Goal: Task Accomplishment & Management: Complete application form

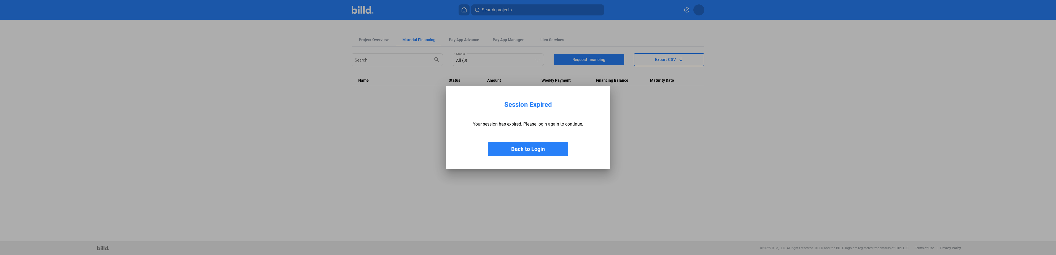
click at [525, 147] on button "Back to Login" at bounding box center [528, 149] width 80 height 14
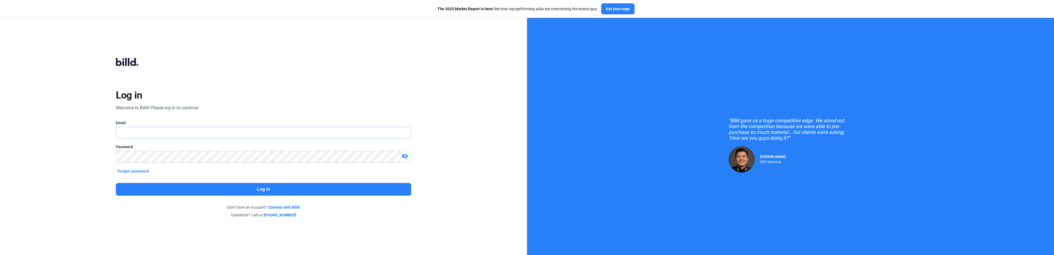
type input "[EMAIL_ADDRESS][DOMAIN_NAME]"
click at [261, 190] on button "Log in" at bounding box center [263, 189] width 295 height 13
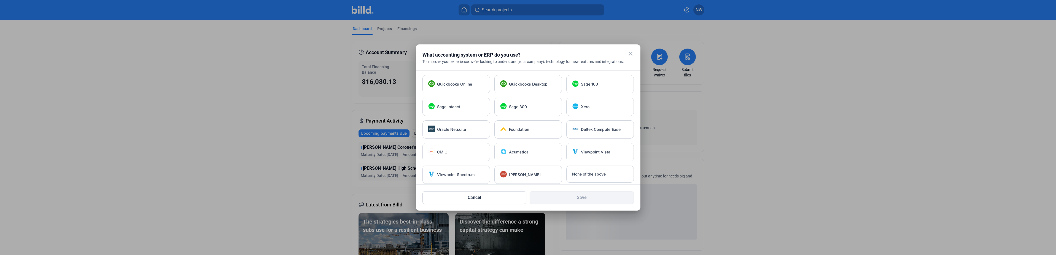
click at [628, 54] on mat-icon "close" at bounding box center [630, 53] width 7 height 7
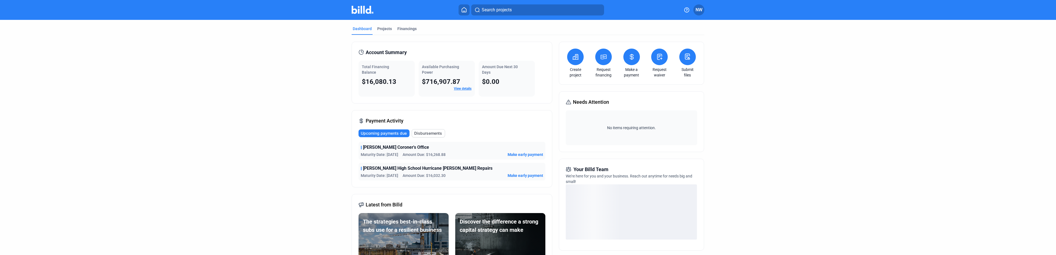
click at [305, 154] on dashboard "Dashboard Projects Financings Account Summary Total Financing Balance $16,080.1…" at bounding box center [528, 193] width 951 height 347
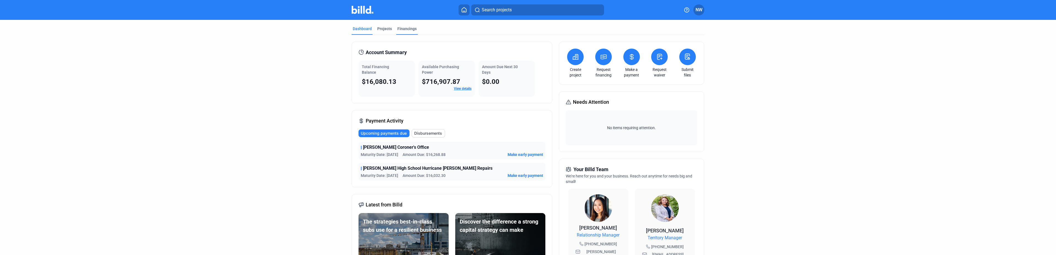
click at [402, 29] on div "Financings" at bounding box center [407, 29] width 19 height 6
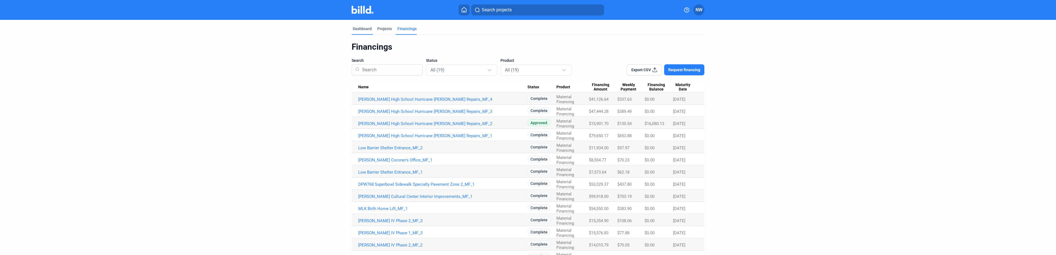
click at [359, 28] on div "Dashboard" at bounding box center [362, 29] width 19 height 6
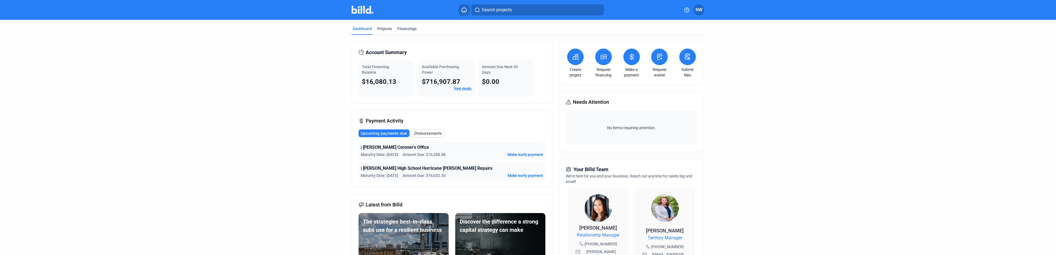
click at [299, 77] on dashboard "Dashboard Projects Financings Account Summary Total Financing Balance $16,080.1…" at bounding box center [528, 208] width 951 height 376
click at [379, 29] on div "Projects" at bounding box center [384, 29] width 15 height 6
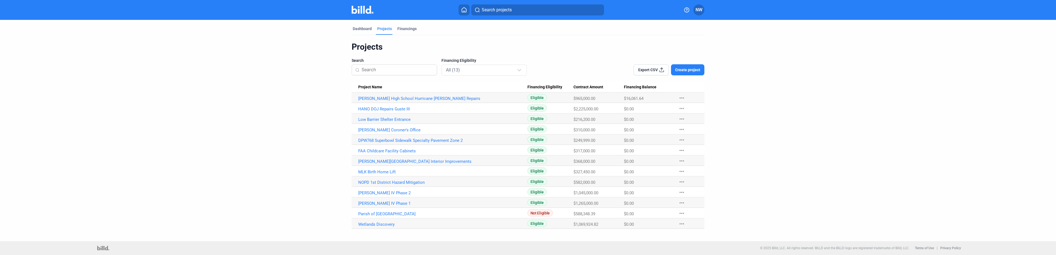
click at [677, 70] on span "Create project" at bounding box center [687, 70] width 25 height 6
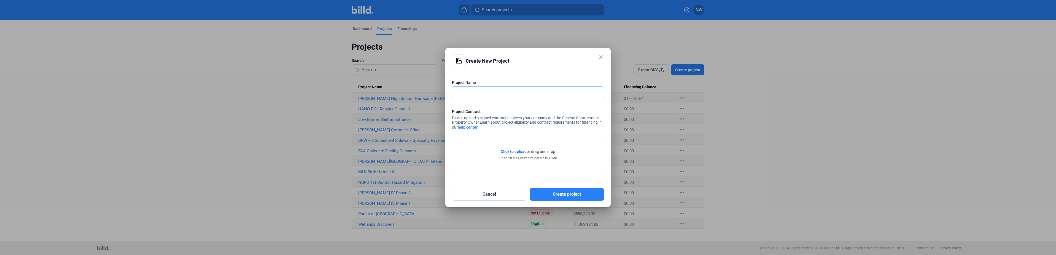
click at [464, 90] on input "text" at bounding box center [525, 92] width 146 height 11
type input "Remove Furnish Install Windows at [GEOGRAPHIC_DATA]"
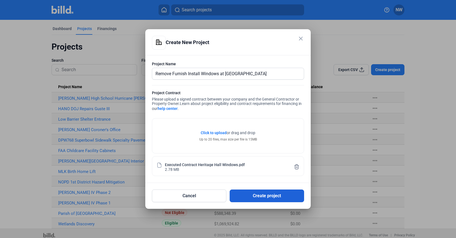
click at [264, 196] on button "Create project" at bounding box center [267, 196] width 74 height 13
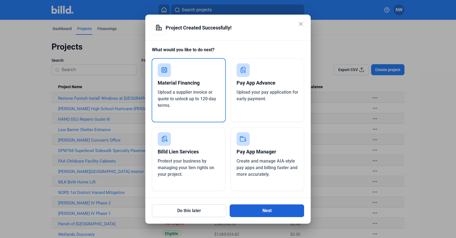
click at [266, 211] on button "Next" at bounding box center [267, 211] width 74 height 13
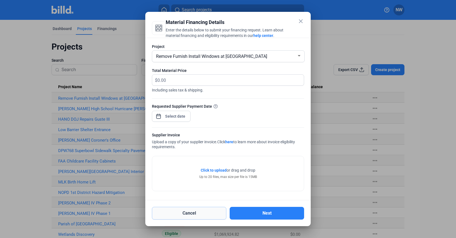
click at [185, 215] on button "Cancel" at bounding box center [189, 213] width 74 height 13
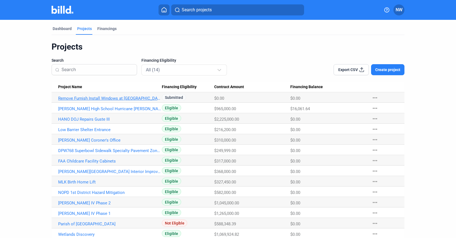
click at [87, 97] on link "Remove Furnish Install Windows at [GEOGRAPHIC_DATA]" at bounding box center [110, 98] width 104 height 5
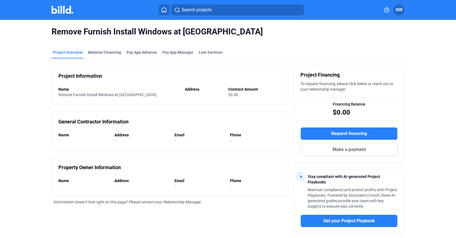
click at [418, 160] on div "Remove Furnish Install Windows at Heritage Hall Project Overview Material Finan…" at bounding box center [228, 161] width 456 height 283
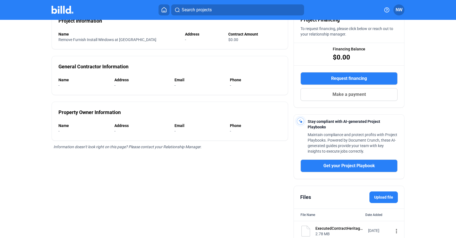
scroll to position [79, 0]
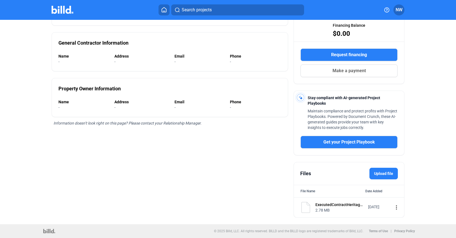
click at [377, 173] on label "Upload file" at bounding box center [383, 174] width 28 height 12
click at [0, 0] on input "Upload file" at bounding box center [0, 0] width 0 height 0
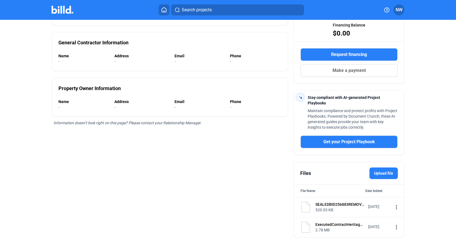
click at [426, 165] on div "Remove Furnish Install Windows at Heritage Hall Project Overview Material Finan…" at bounding box center [228, 93] width 456 height 304
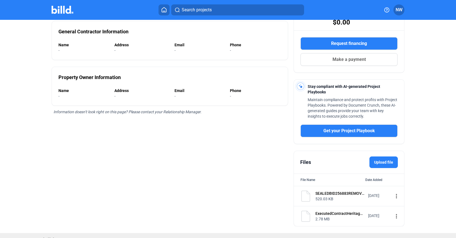
scroll to position [100, 0]
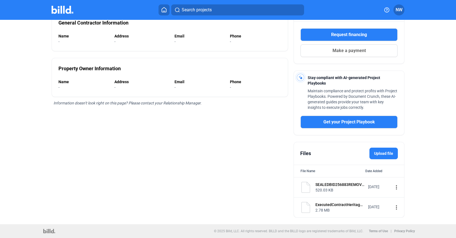
click at [416, 143] on div "Remove Furnish Install Windows at Heritage Hall Project Overview Material Finan…" at bounding box center [227, 73] width 383 height 304
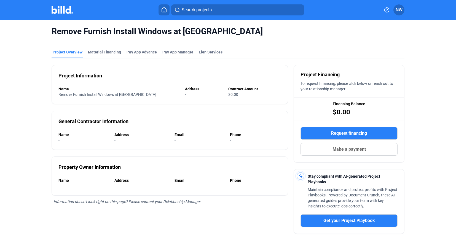
scroll to position [0, 0]
click at [93, 52] on div "Material Financing" at bounding box center [104, 53] width 33 height 6
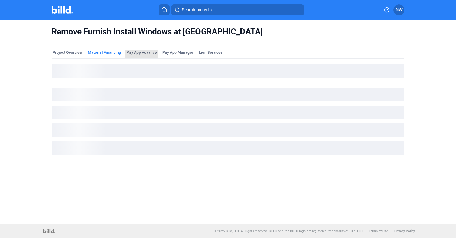
click at [137, 52] on div "Pay App Advance" at bounding box center [142, 53] width 30 height 6
click at [183, 53] on span "Pay App Manager" at bounding box center [177, 53] width 31 height 6
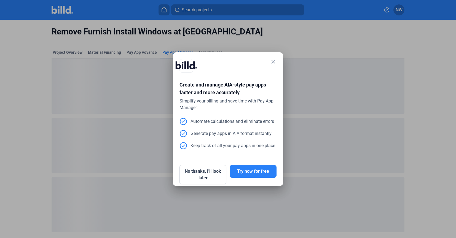
click at [272, 60] on mat-icon "close" at bounding box center [273, 61] width 7 height 7
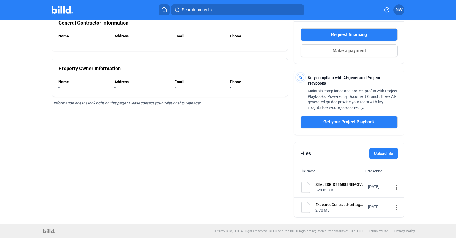
scroll to position [77, 0]
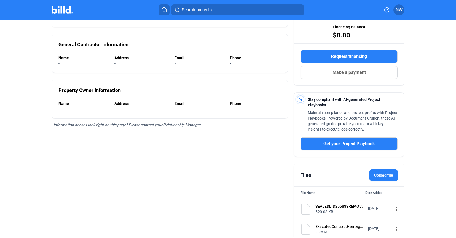
click at [393, 209] on mat-icon "more_vert" at bounding box center [396, 209] width 7 height 7
click at [422, 179] on div at bounding box center [228, 119] width 456 height 238
drag, startPoint x: 453, startPoint y: 154, endPoint x: 453, endPoint y: 80, distance: 73.6
click at [453, 80] on mat-sidenav-content "Remove Furnish Install Windows at Heritage Hall Project Overview Material Finan…" at bounding box center [228, 129] width 456 height 218
drag, startPoint x: 453, startPoint y: 80, endPoint x: 437, endPoint y: 72, distance: 18.4
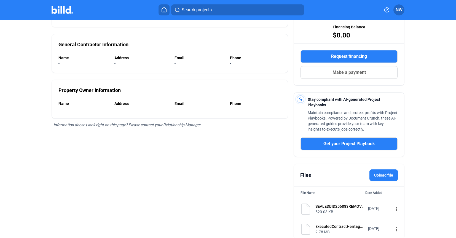
click at [437, 72] on div "Remove Furnish Install Windows at Heritage Hall Project Overview Material Finan…" at bounding box center [228, 95] width 456 height 304
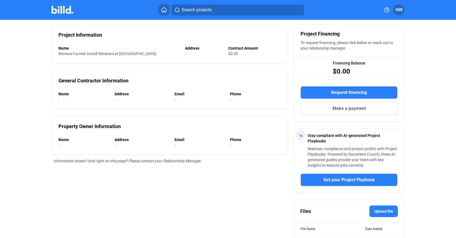
scroll to position [0, 0]
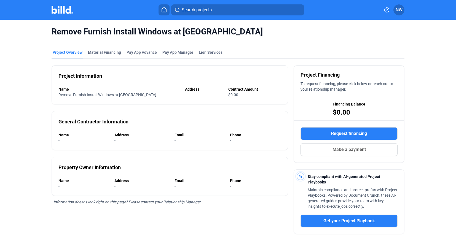
click at [401, 9] on span "NW" at bounding box center [399, 10] width 7 height 7
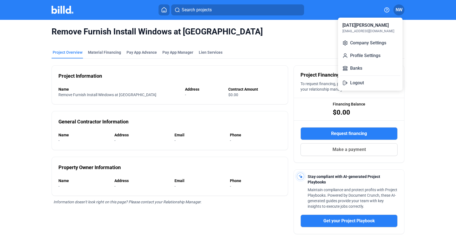
click at [416, 51] on div at bounding box center [228, 119] width 456 height 238
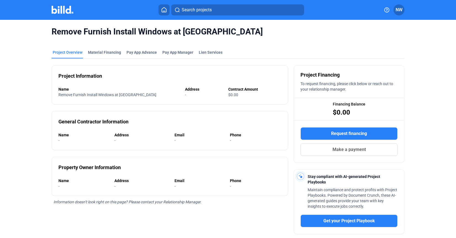
click at [163, 9] on icon at bounding box center [164, 9] width 6 height 5
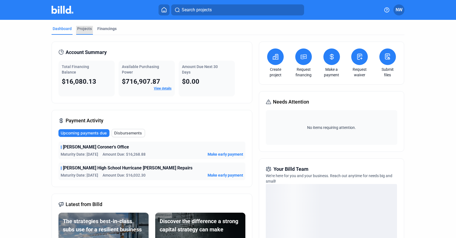
click at [80, 28] on div "Projects" at bounding box center [84, 29] width 15 height 6
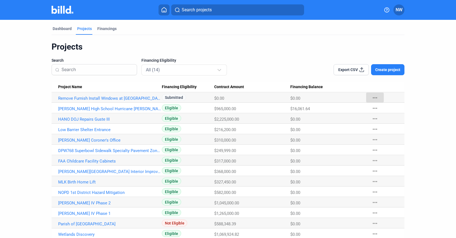
click at [373, 96] on mat-icon "more_horiz" at bounding box center [375, 98] width 7 height 7
click at [424, 53] on div at bounding box center [228, 119] width 456 height 238
